Goal: Information Seeking & Learning: Check status

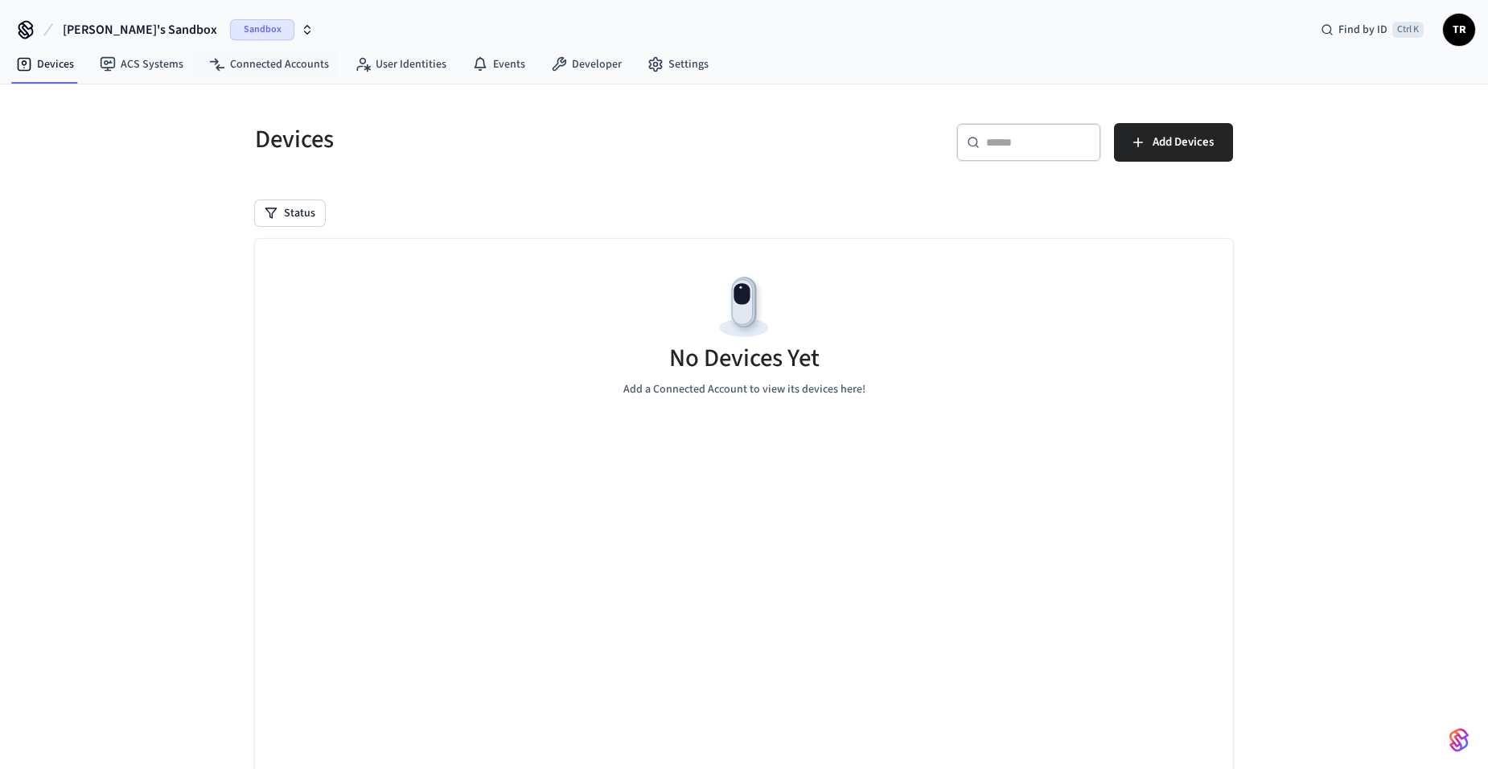
click at [230, 31] on span "Sandbox" at bounding box center [262, 29] width 64 height 21
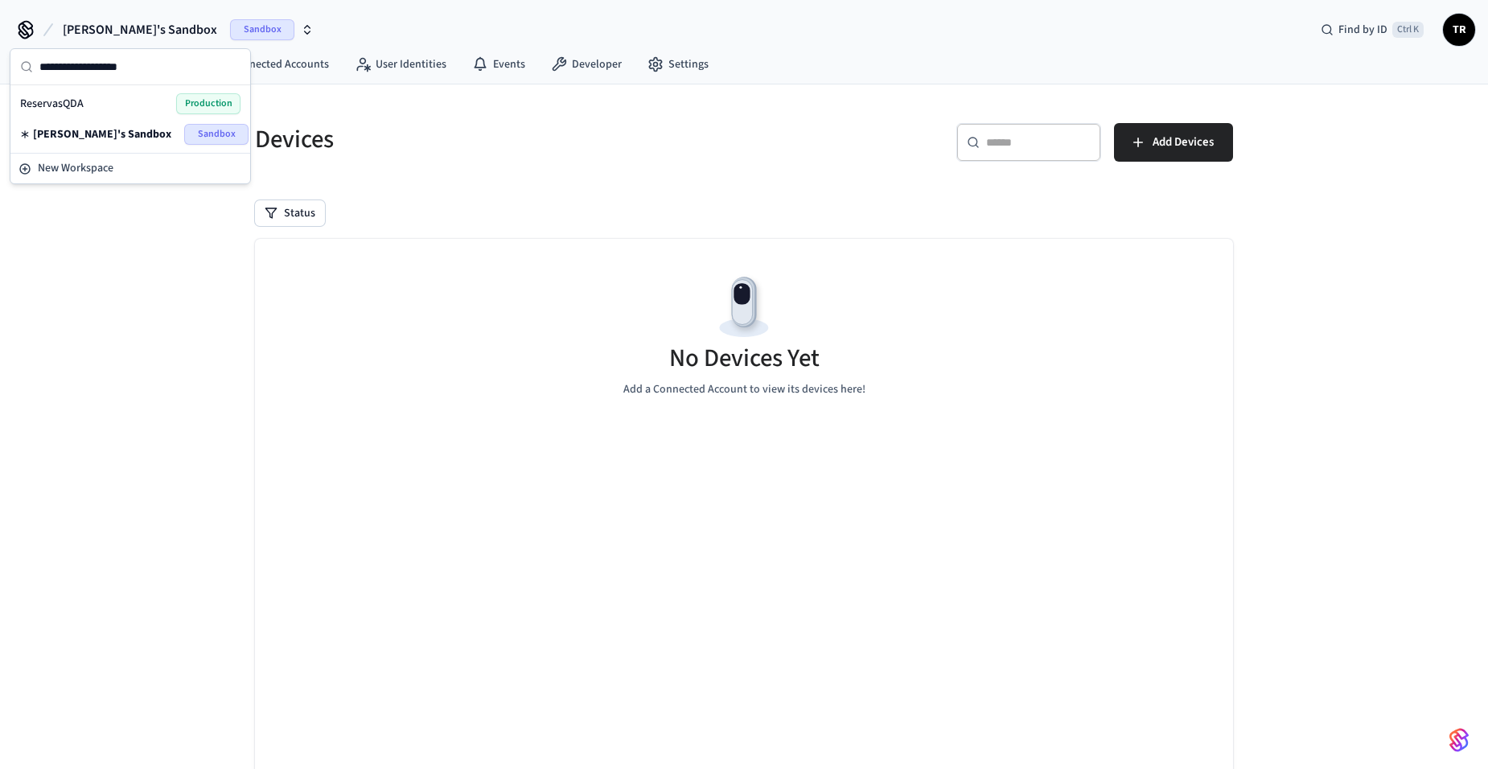
click at [200, 102] on span "Production" at bounding box center [208, 103] width 64 height 21
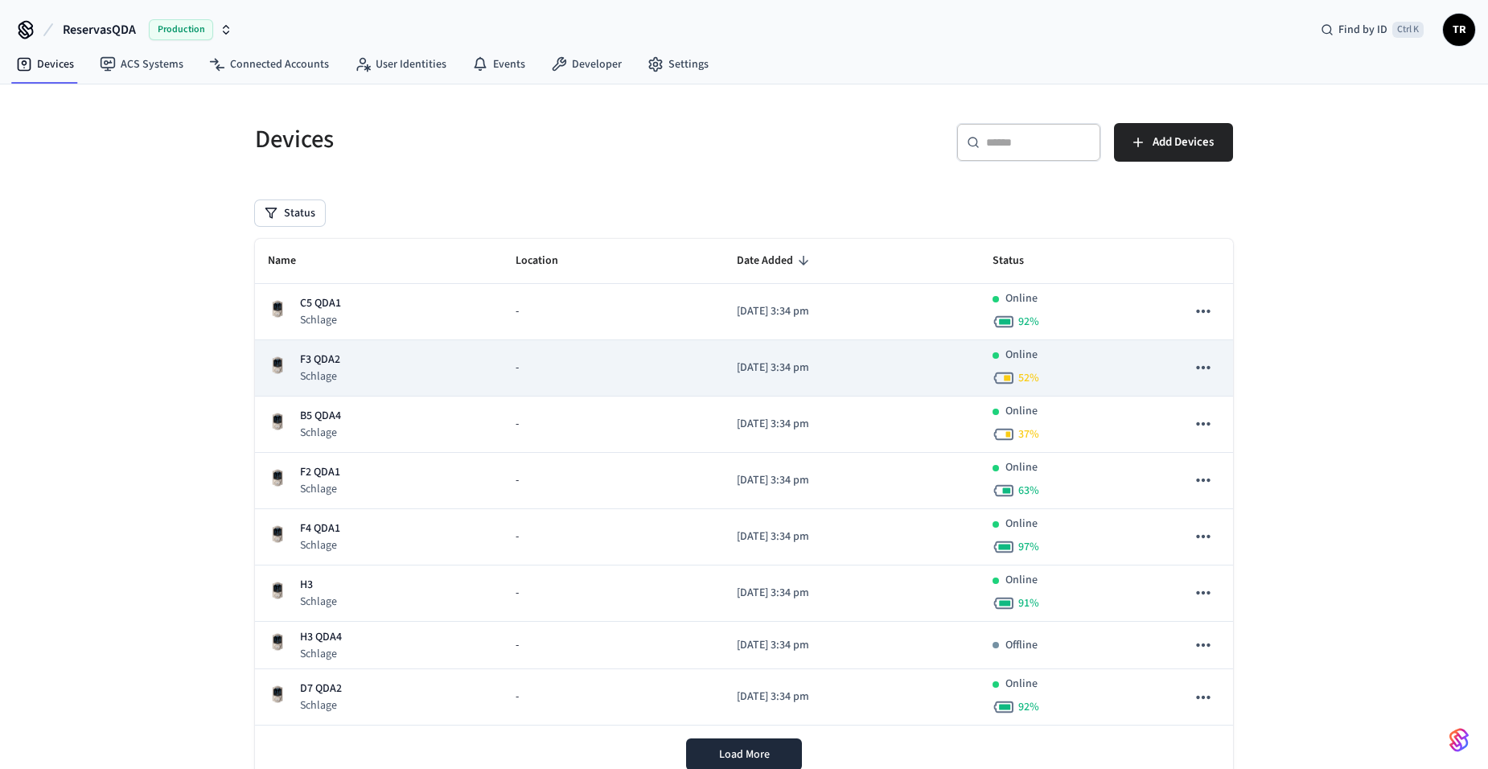
click at [355, 367] on div "F3 QDA2 Schlage" at bounding box center [379, 368] width 222 height 33
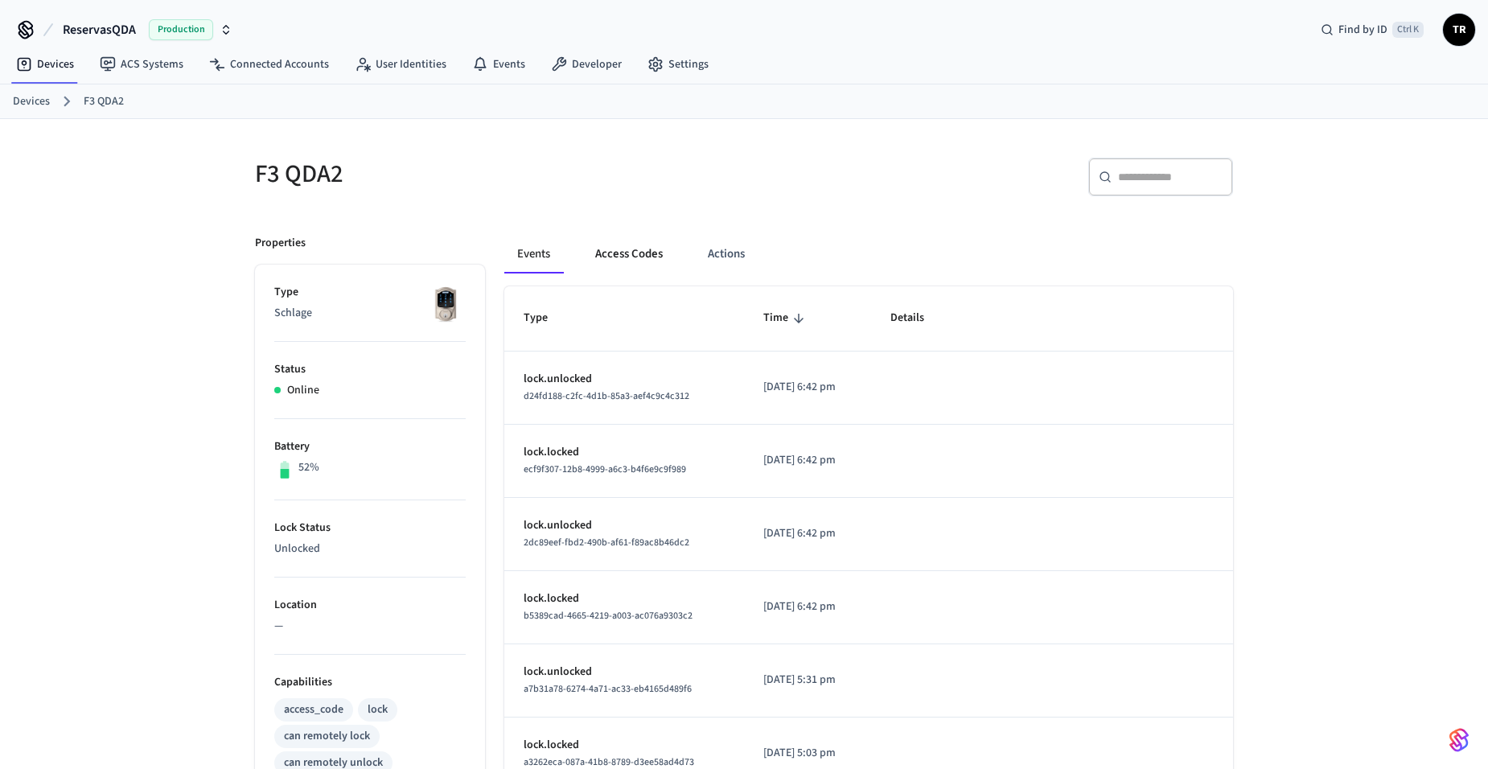
click at [638, 256] on button "Access Codes" at bounding box center [628, 254] width 93 height 39
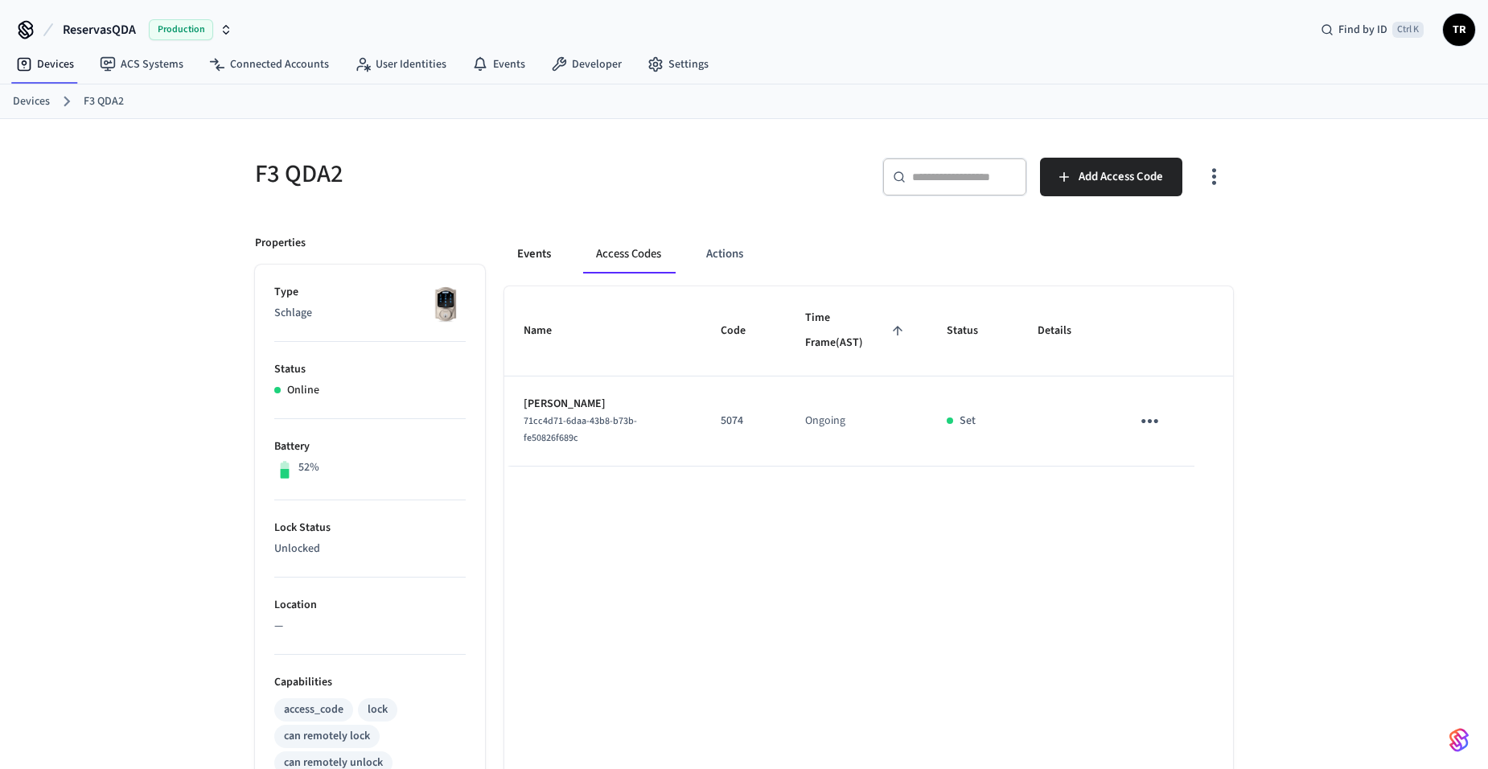
click at [533, 255] on button "Events" at bounding box center [534, 254] width 60 height 39
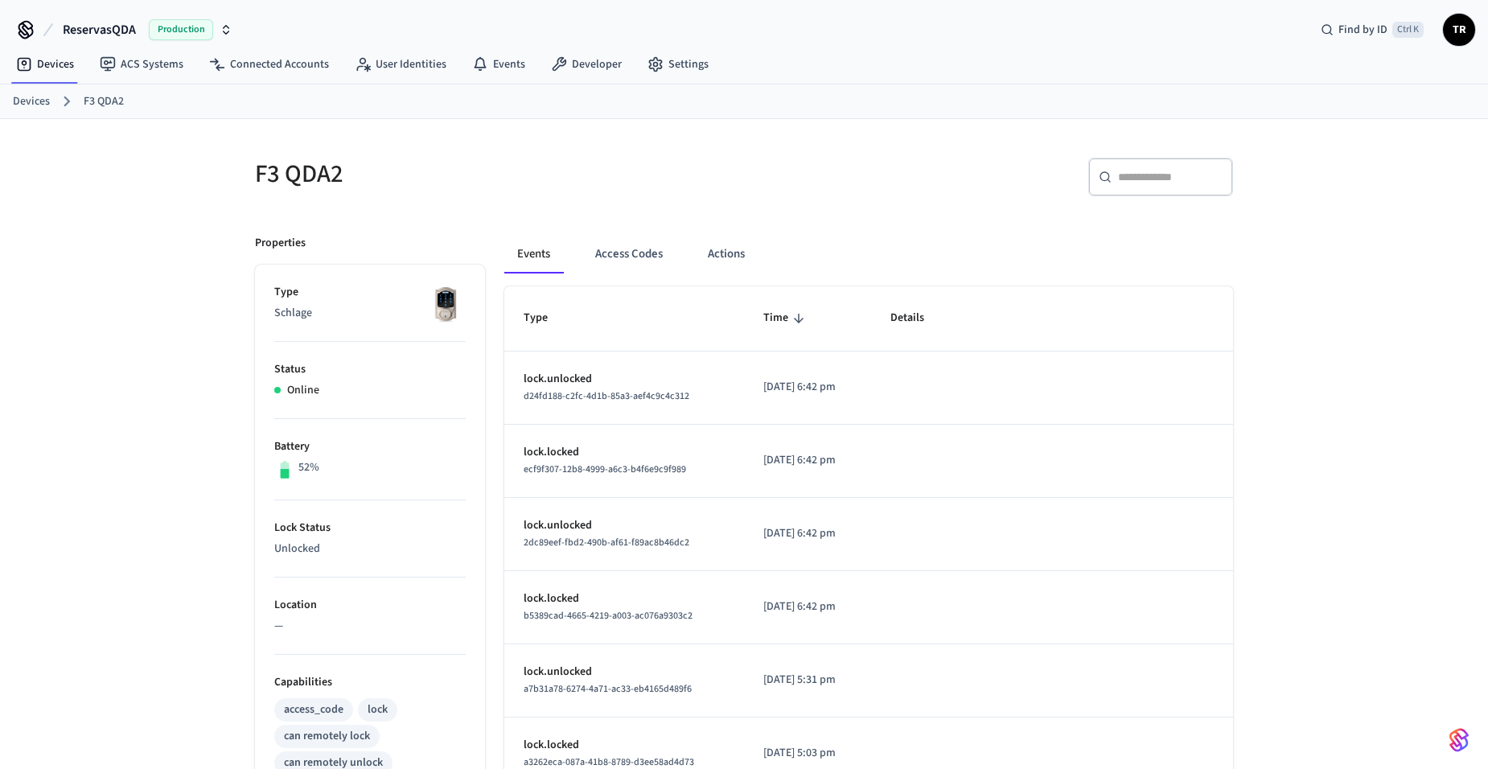
click at [40, 102] on link "Devices" at bounding box center [31, 101] width 37 height 17
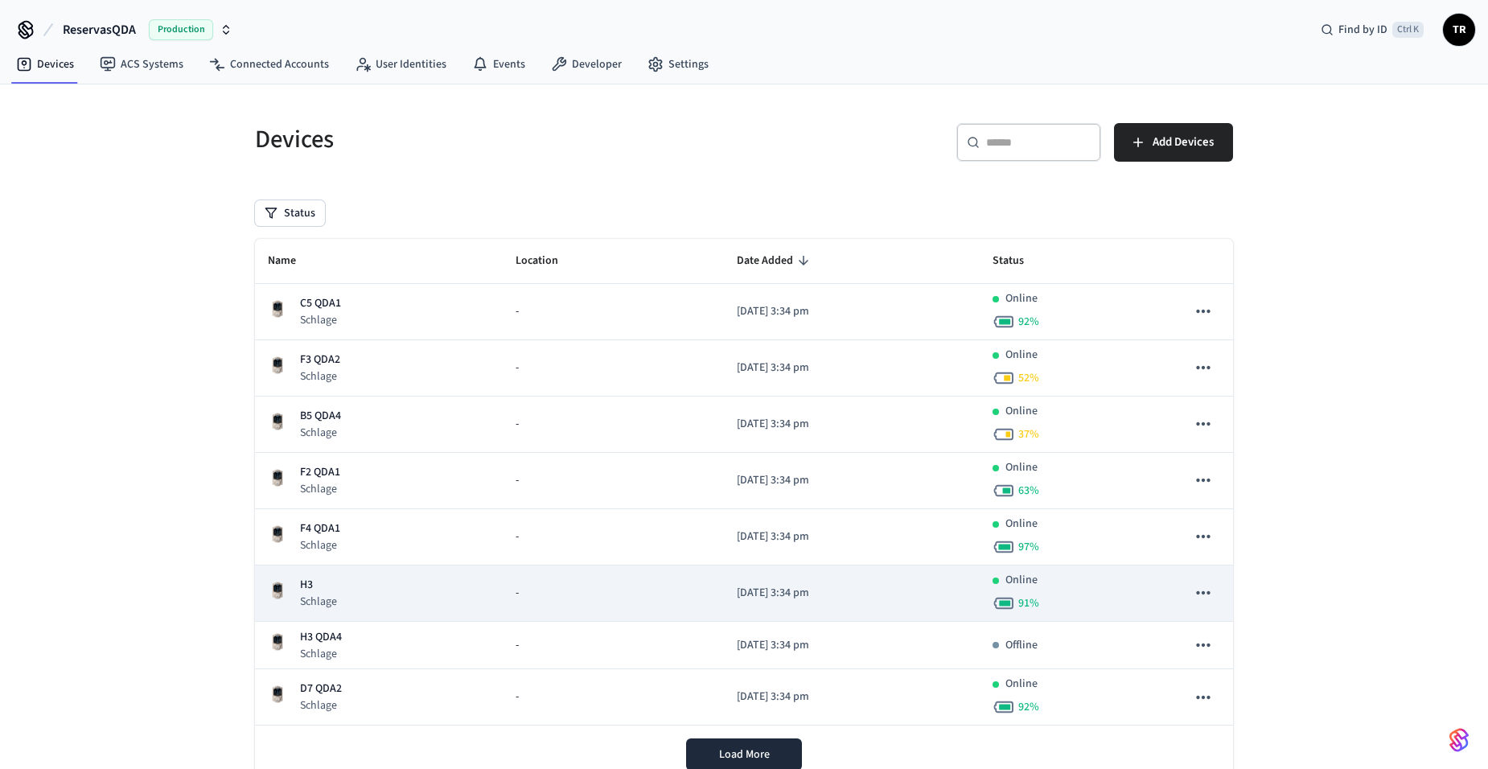
click at [325, 583] on p "H3" at bounding box center [318, 585] width 37 height 17
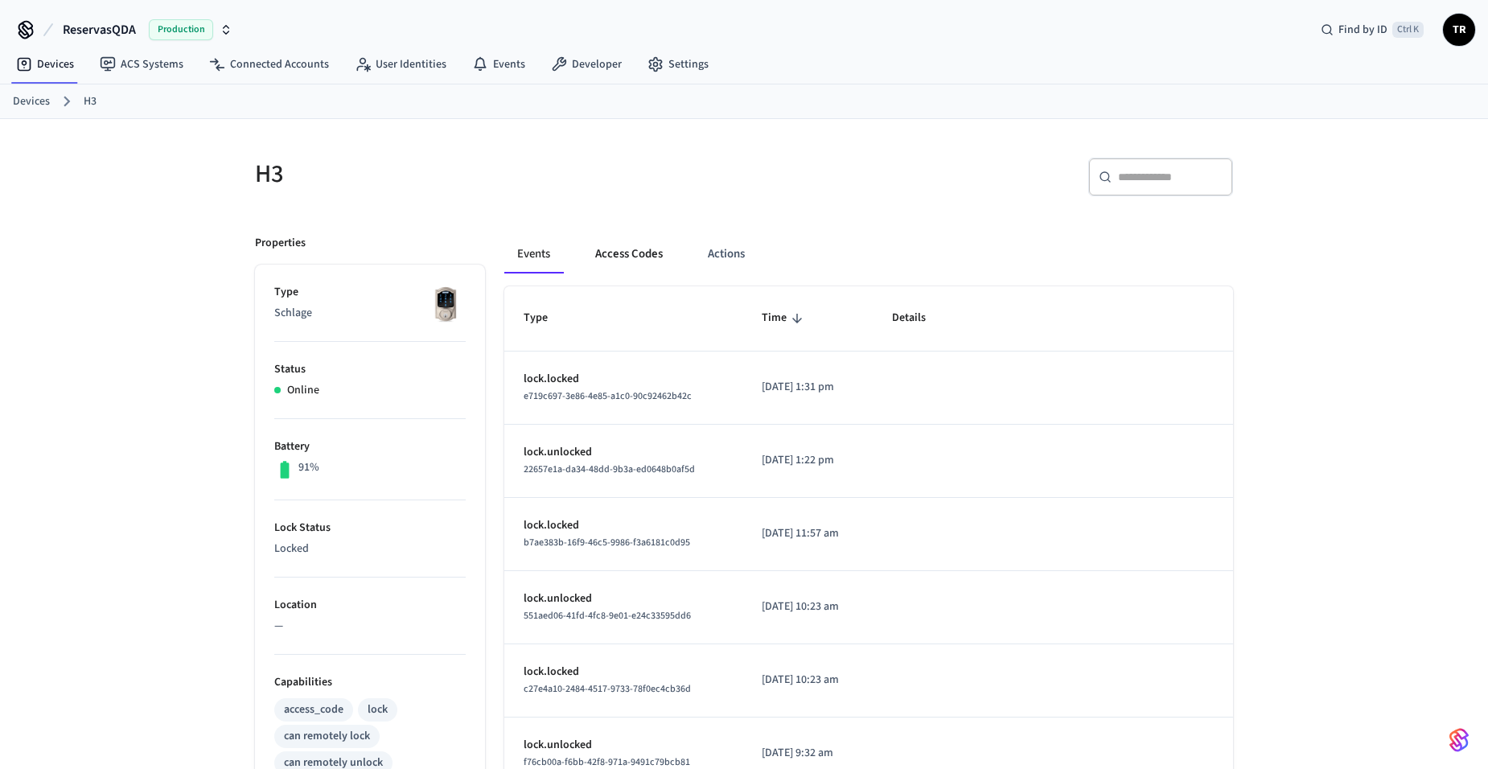
click at [627, 248] on button "Access Codes" at bounding box center [628, 254] width 93 height 39
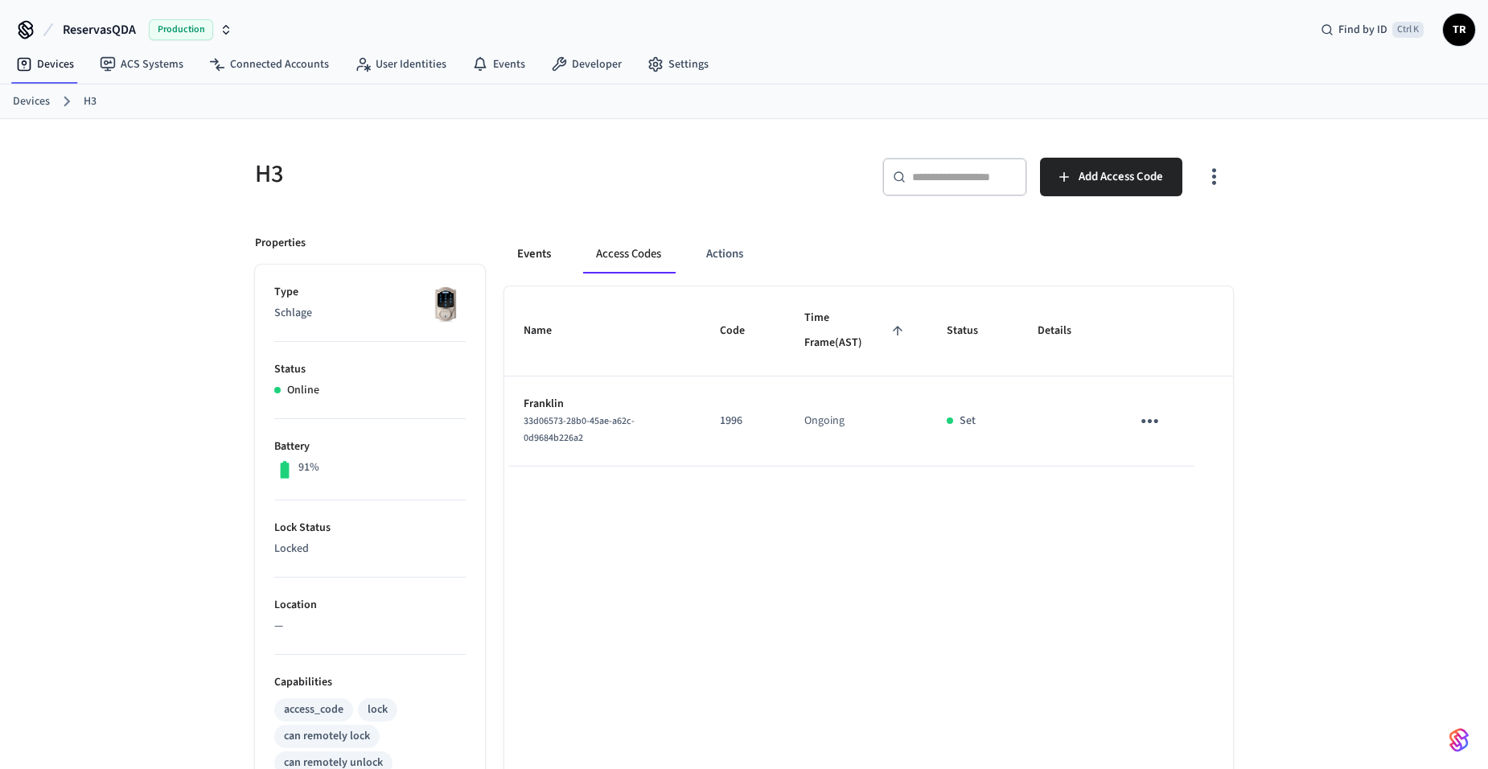
click at [529, 245] on button "Events" at bounding box center [534, 254] width 60 height 39
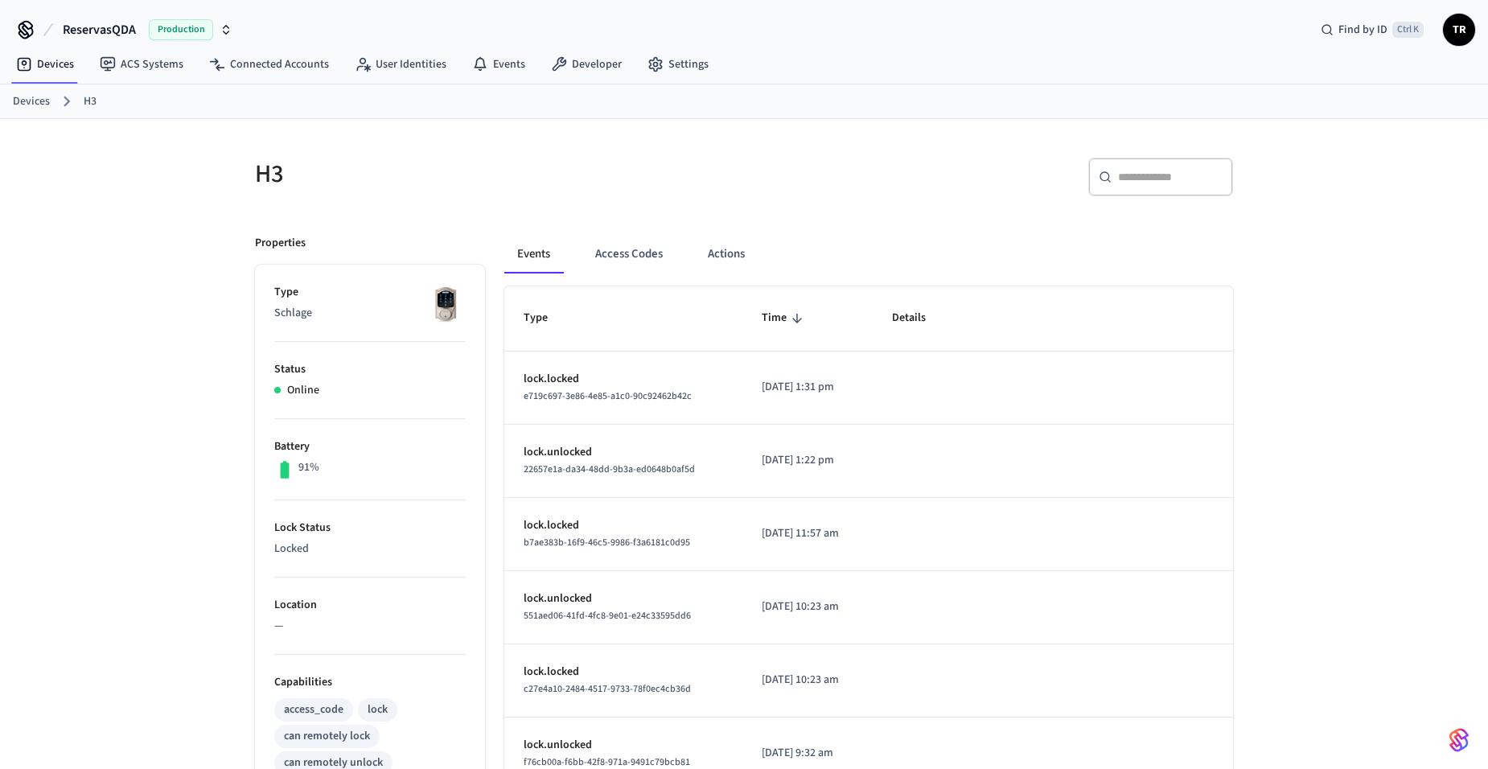
click at [32, 97] on link "Devices" at bounding box center [31, 101] width 37 height 17
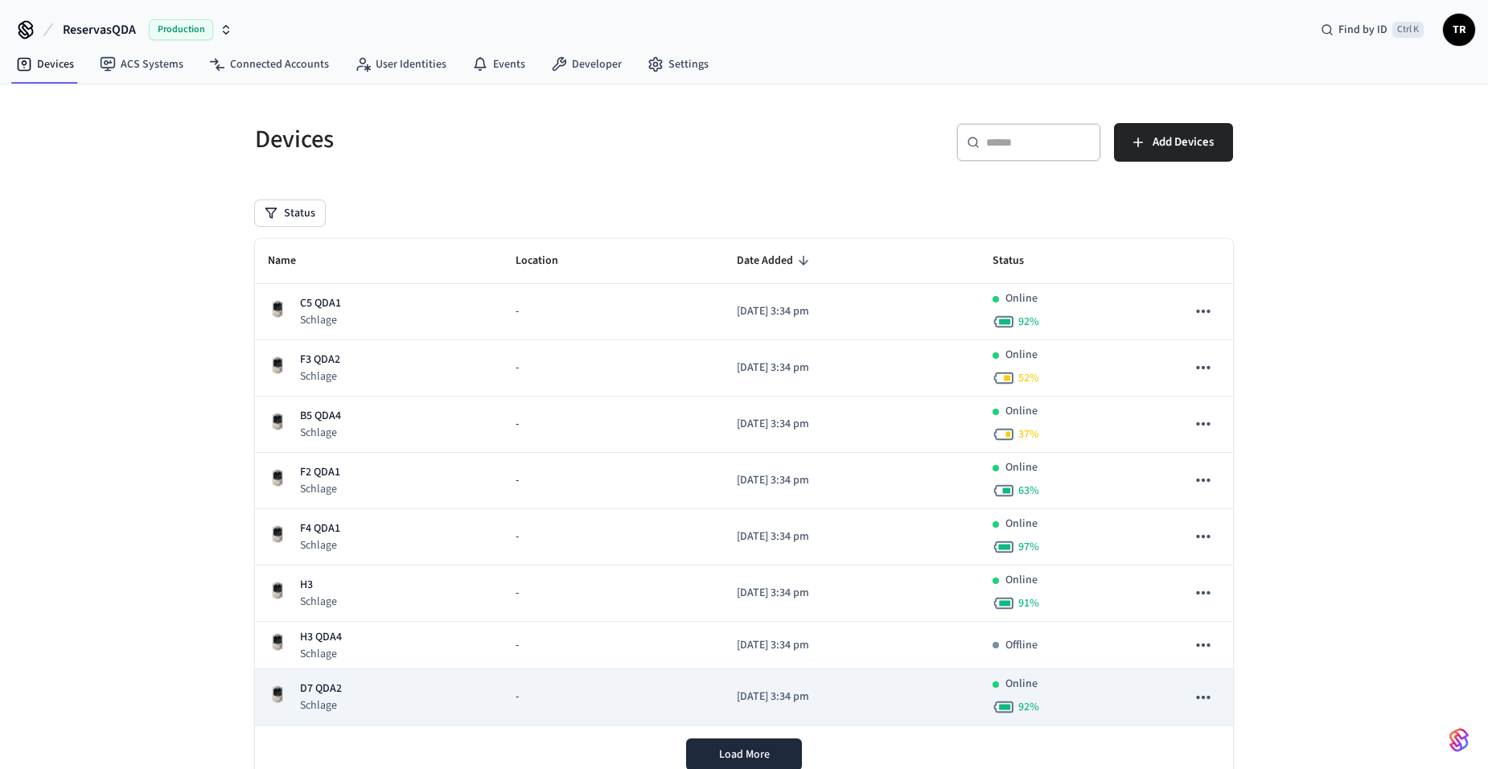
click at [331, 697] on p "D7 QDA2" at bounding box center [321, 689] width 42 height 17
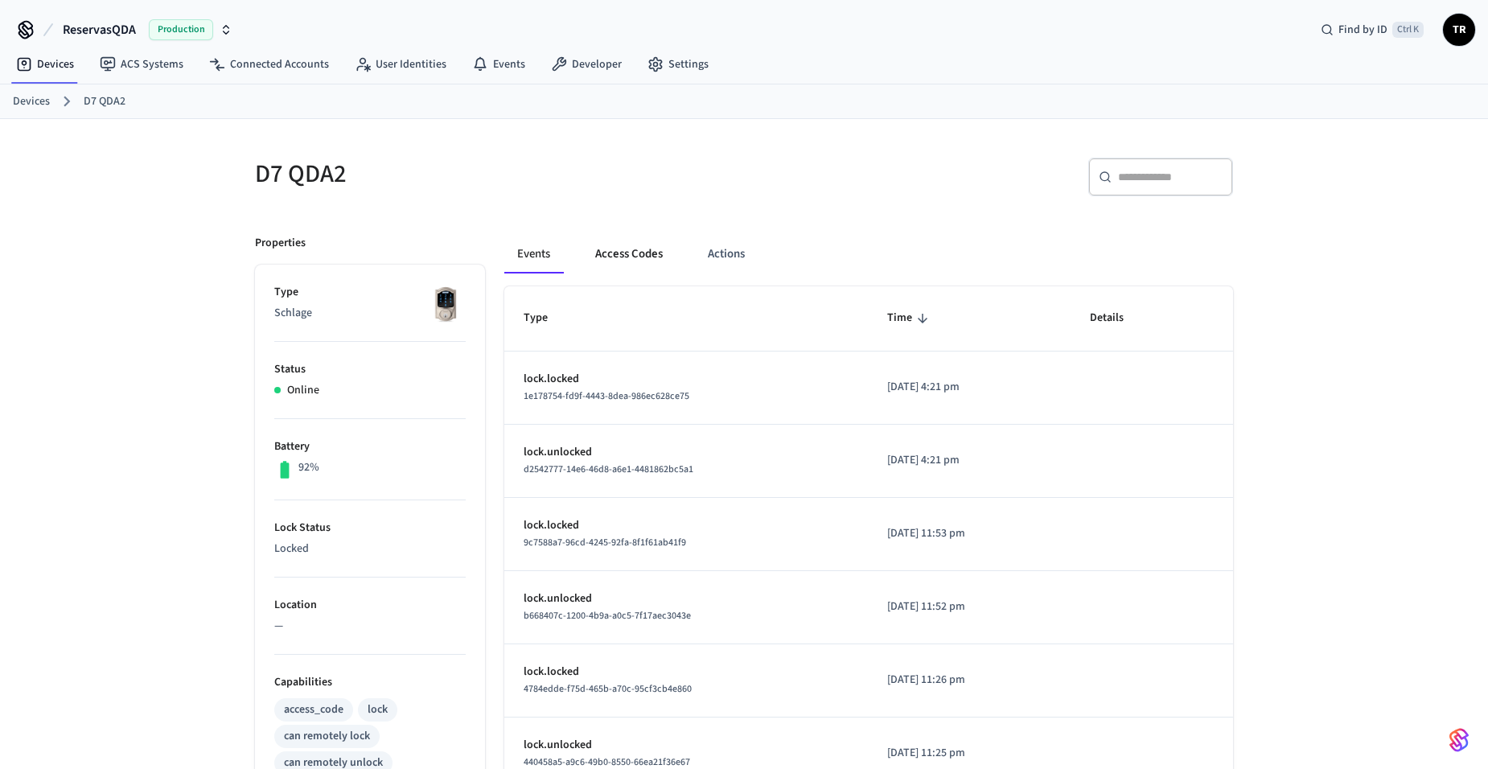
click at [647, 258] on button "Access Codes" at bounding box center [628, 254] width 93 height 39
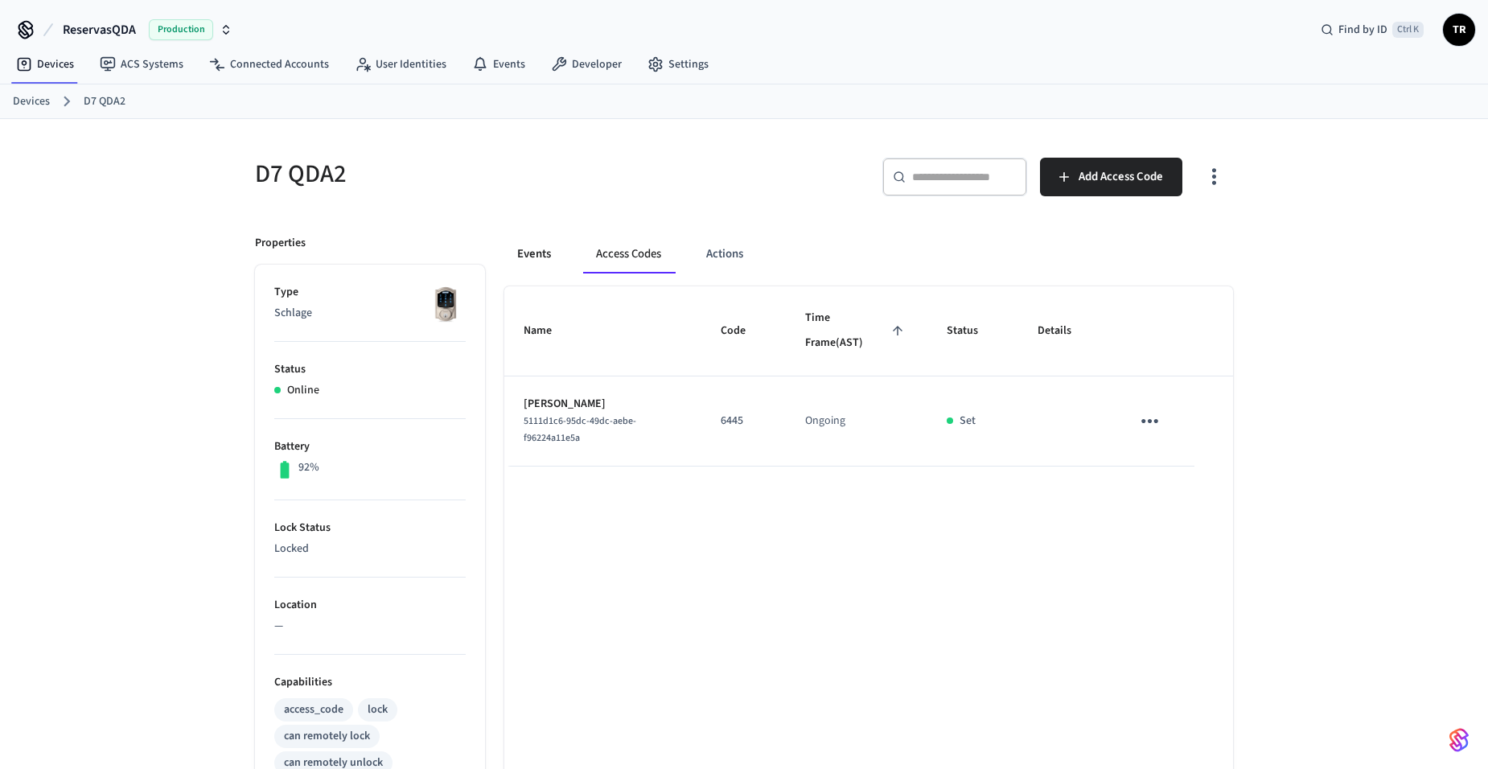
click at [529, 257] on button "Events" at bounding box center [534, 254] width 60 height 39
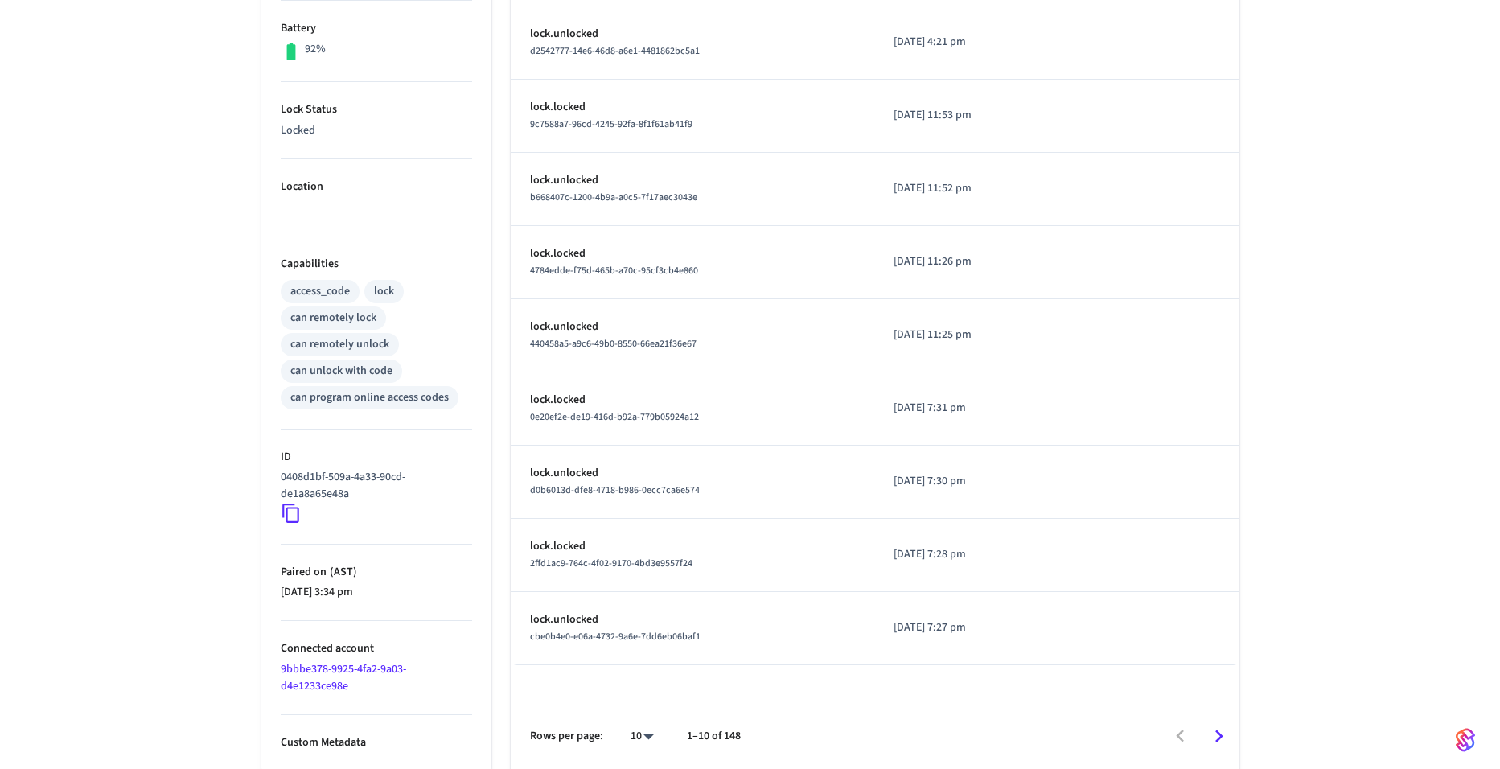
scroll to position [424, 0]
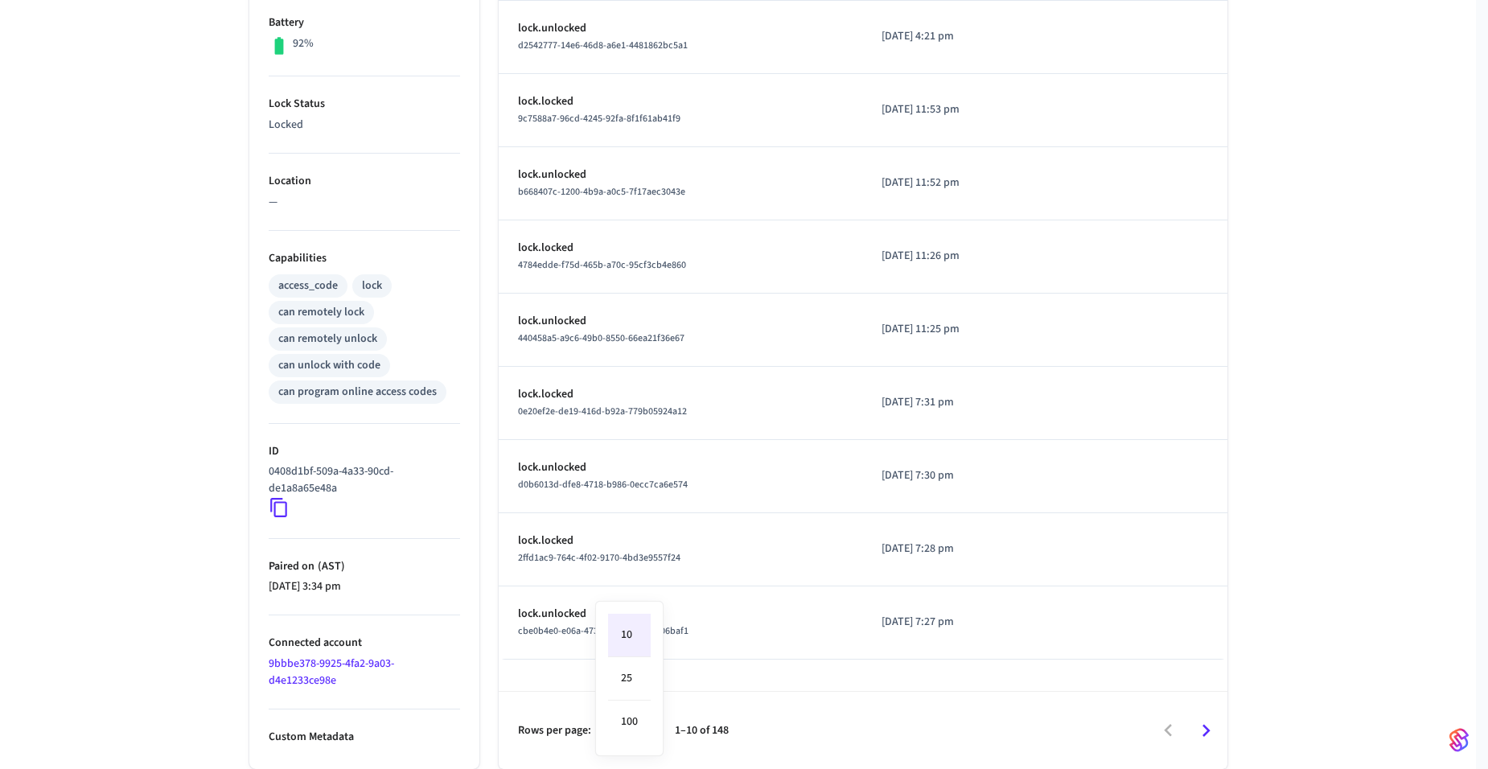
click at [646, 730] on body "ReservasQDA Production Find by ID Ctrl K TR Devices ACS Systems Connected Accou…" at bounding box center [744, 172] width 1488 height 1193
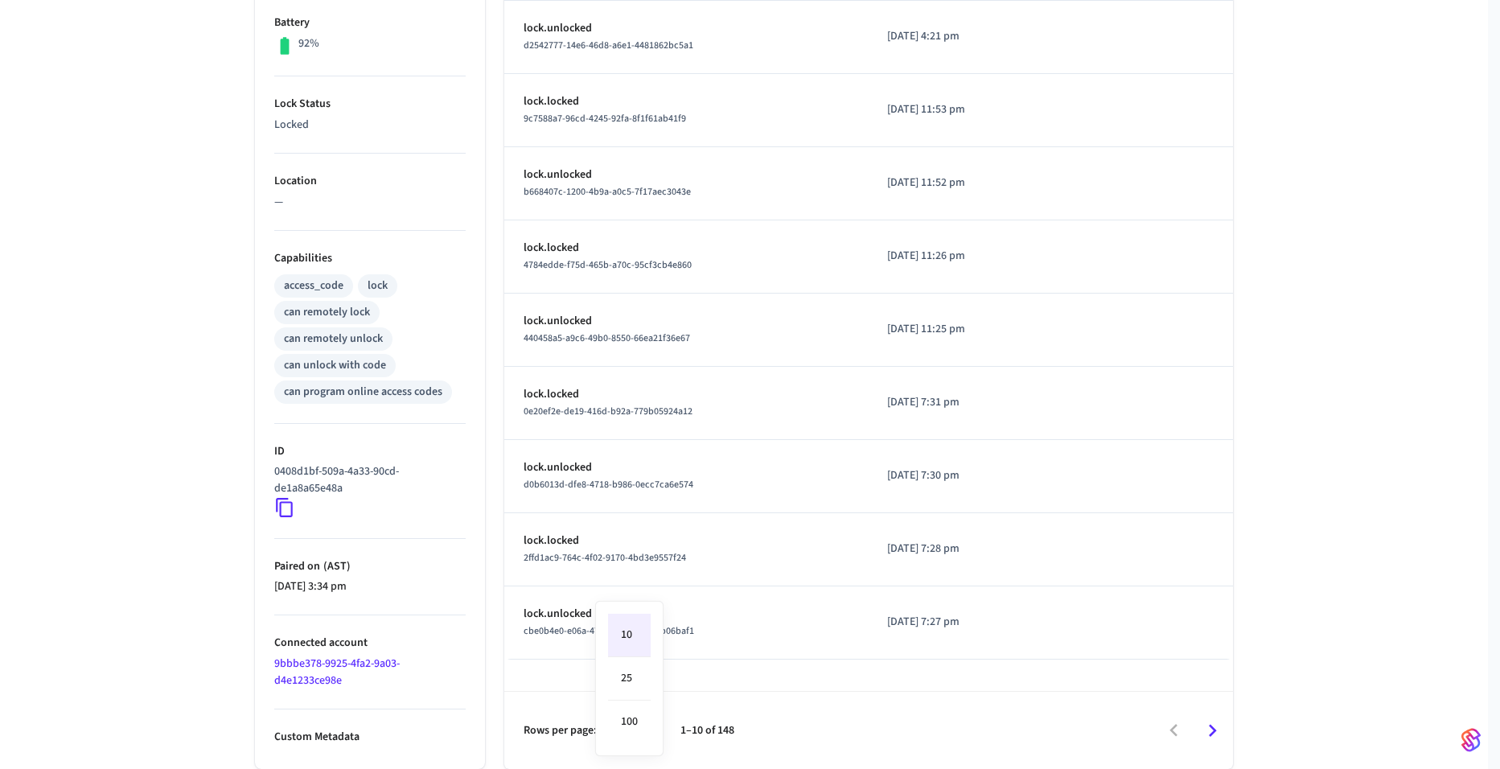
drag, startPoint x: 640, startPoint y: 723, endPoint x: 669, endPoint y: 677, distance: 54.2
click at [639, 723] on li "100" at bounding box center [629, 722] width 43 height 43
type input "***"
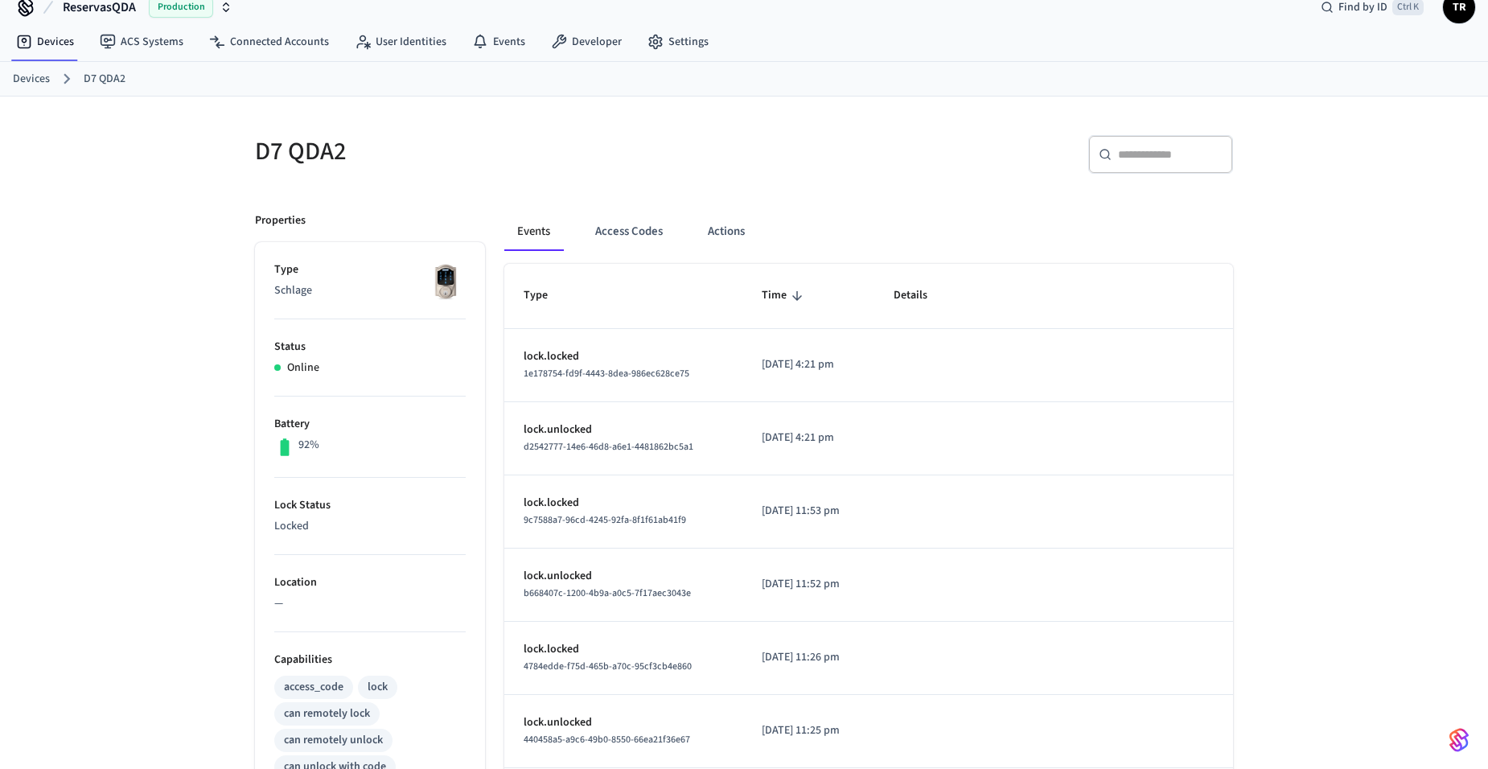
scroll to position [0, 0]
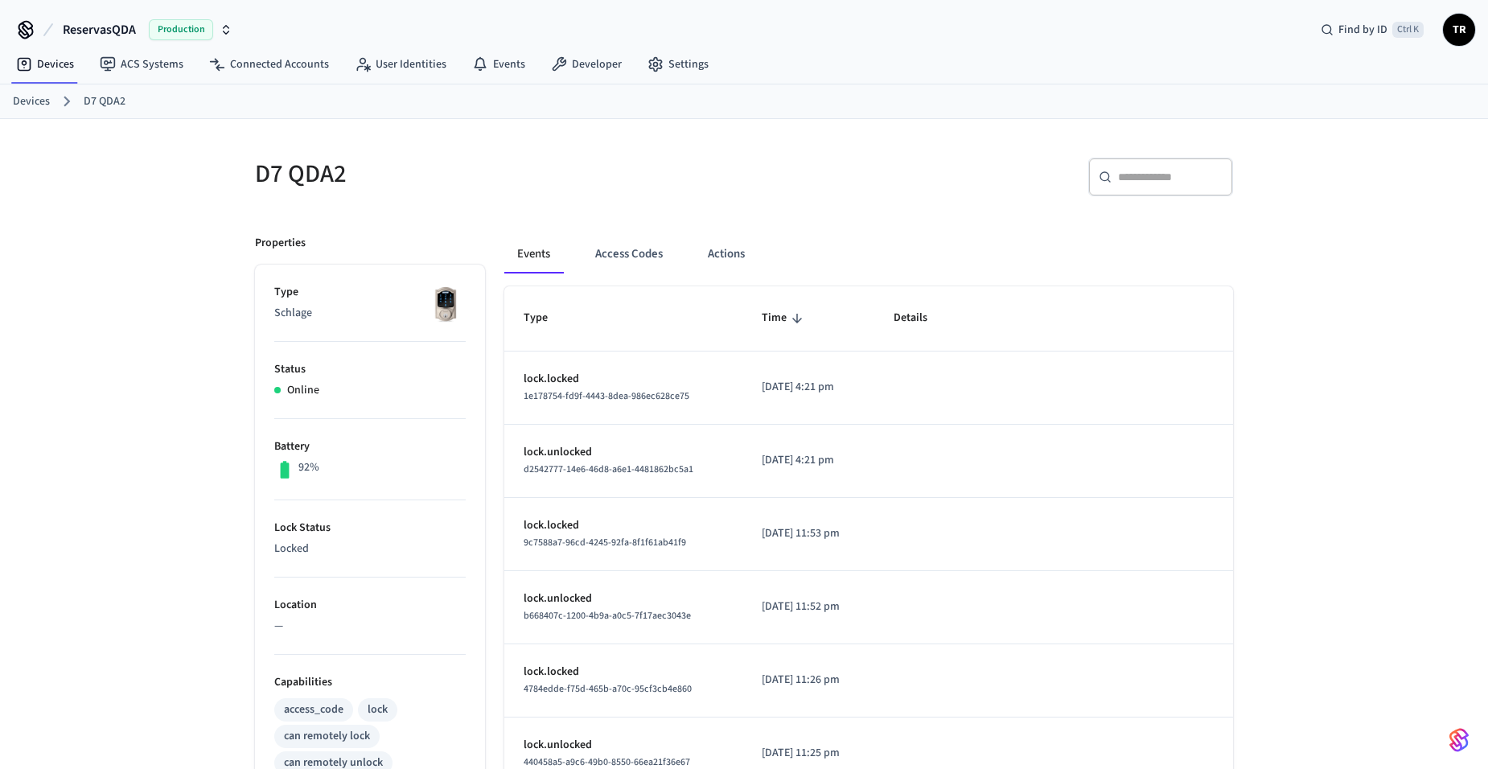
click at [20, 99] on link "Devices" at bounding box center [31, 101] width 37 height 17
